Goal: Obtain resource: Download file/media

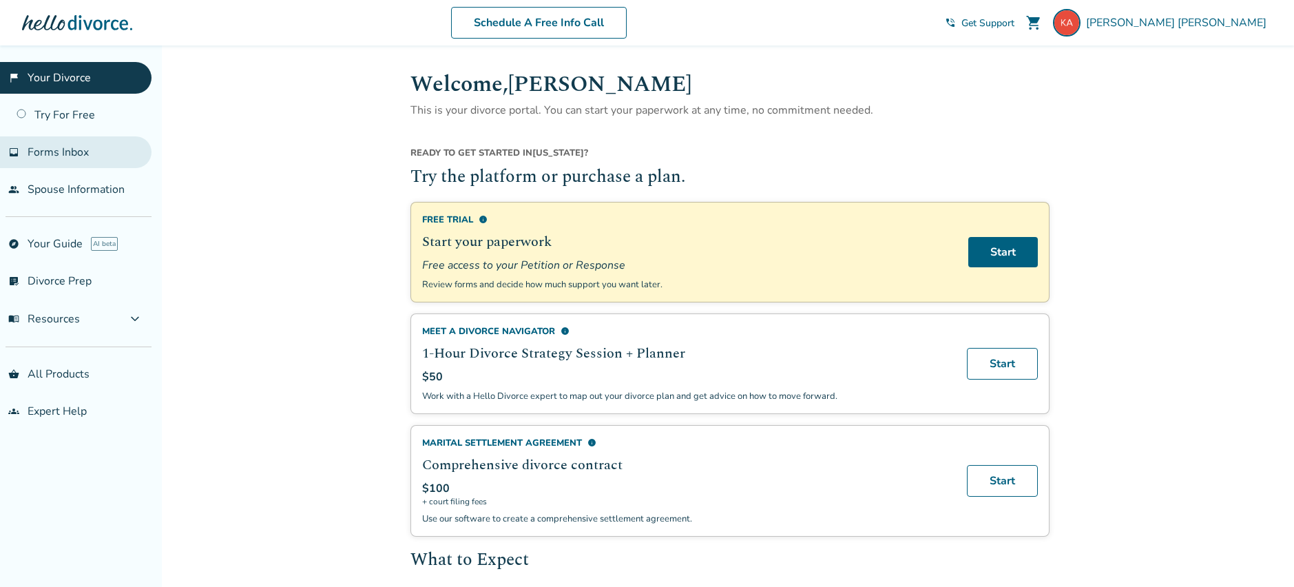
click at [84, 145] on span "Forms Inbox" at bounding box center [58, 152] width 61 height 15
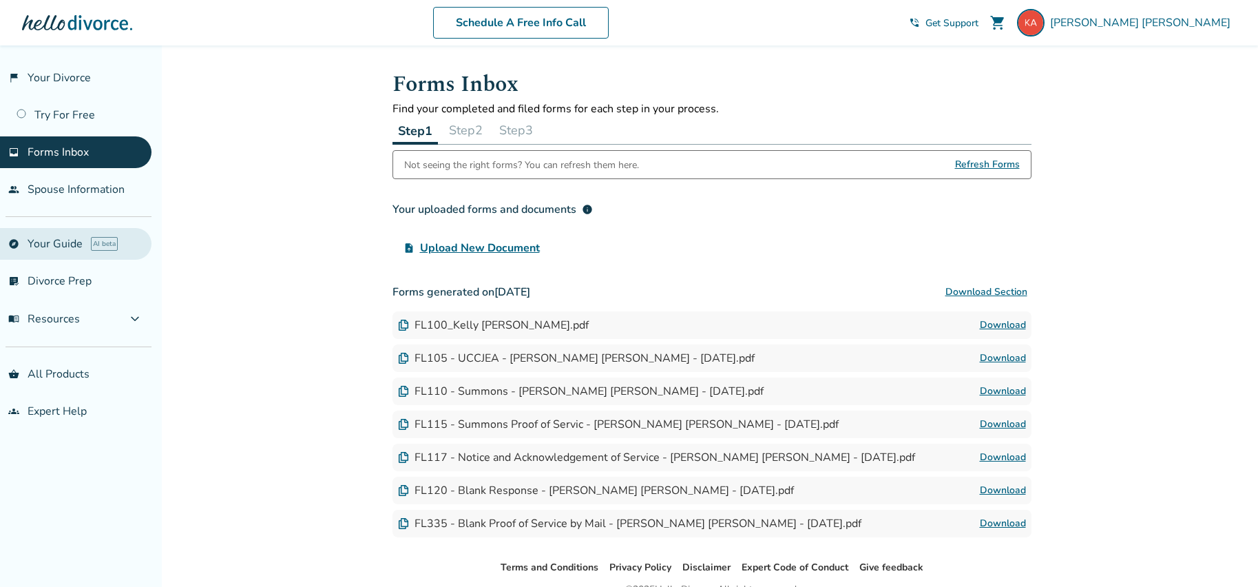
click at [54, 239] on link "explore Your Guide AI beta" at bounding box center [76, 244] width 152 height 32
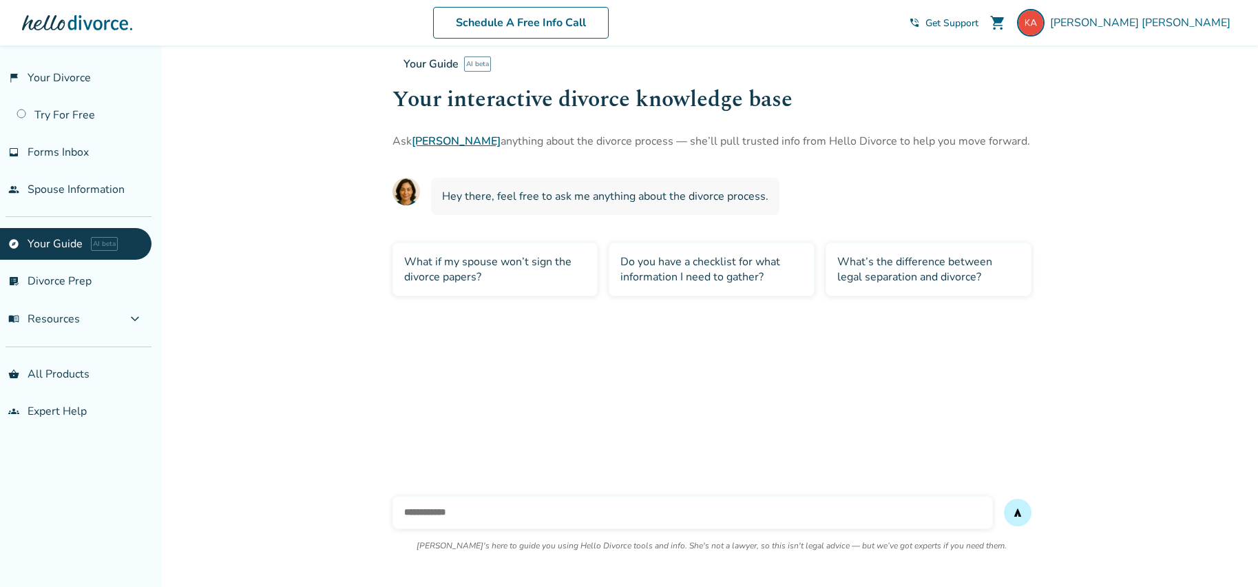
click at [896, 273] on div "What’s the difference between legal separation and divorce?" at bounding box center [929, 269] width 206 height 54
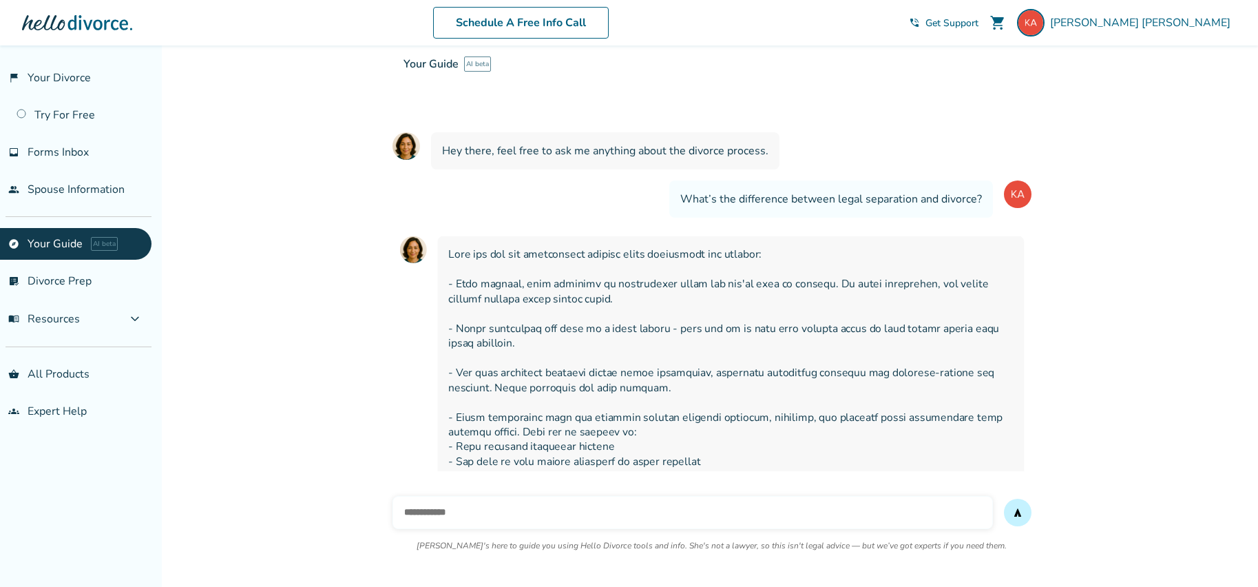
scroll to position [177, 0]
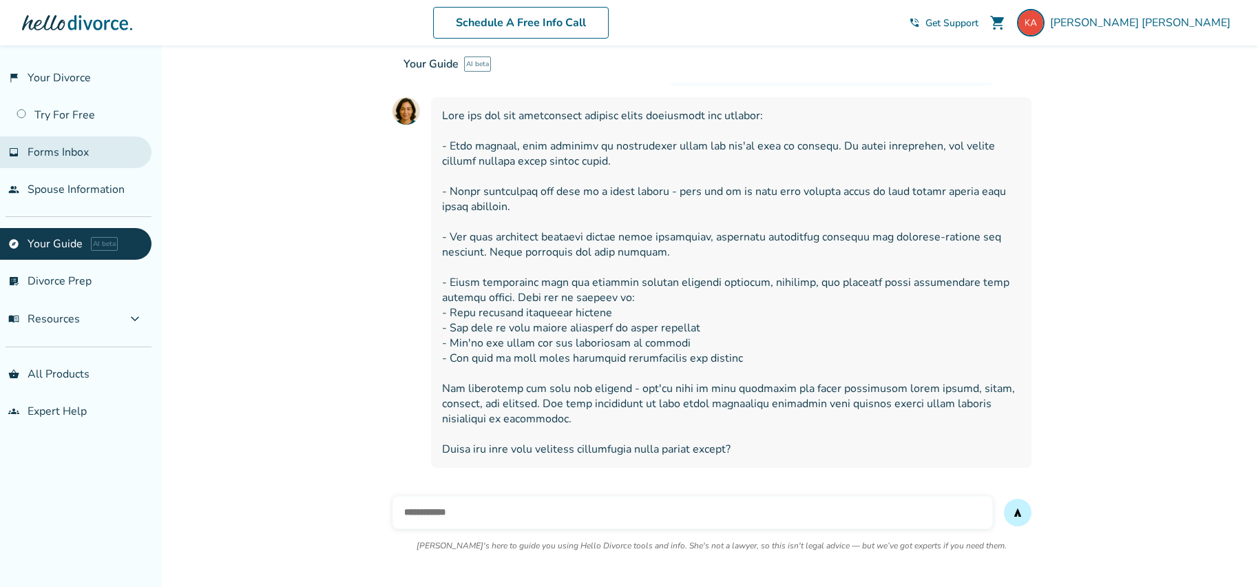
click at [70, 162] on link "inbox Forms Inbox" at bounding box center [76, 152] width 152 height 32
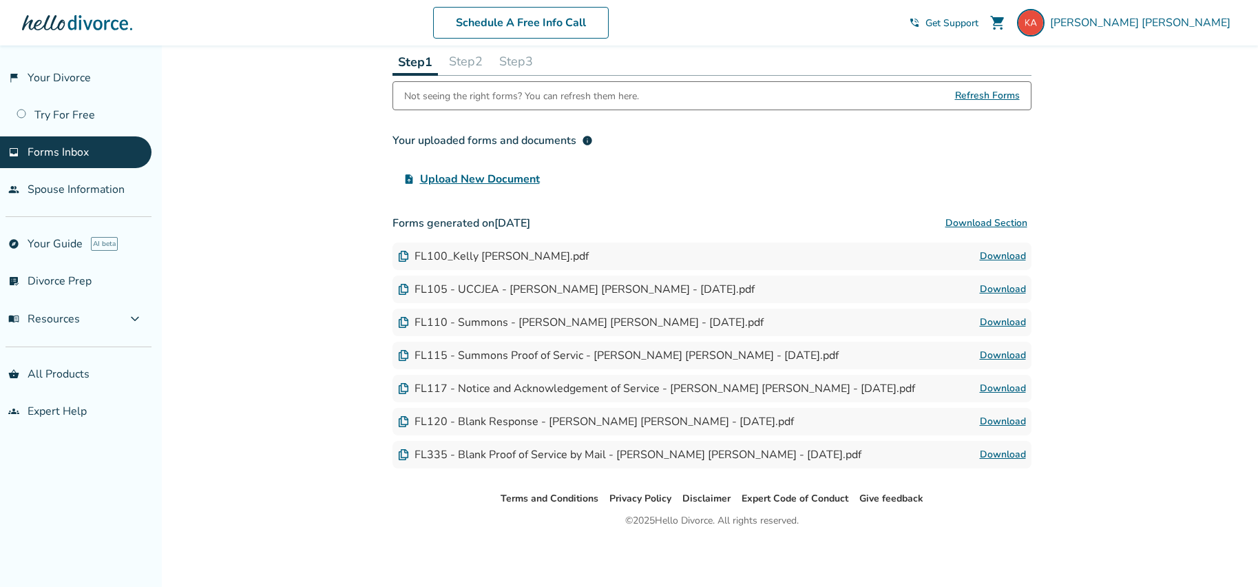
click at [1006, 258] on link "Download" at bounding box center [1003, 256] width 46 height 17
click at [990, 256] on link "Download" at bounding box center [1003, 256] width 46 height 17
